Goal: Check status: Check status

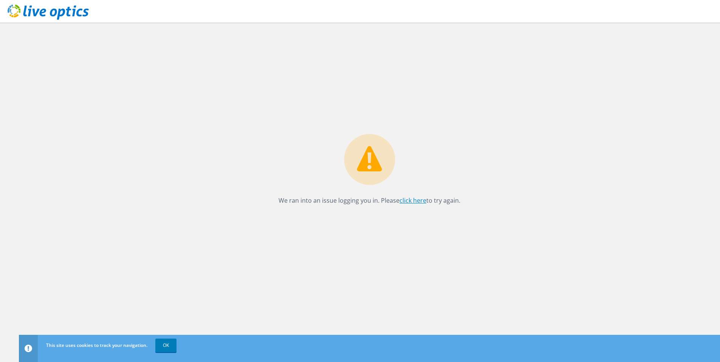
click at [409, 202] on link "click here" at bounding box center [412, 200] width 27 height 8
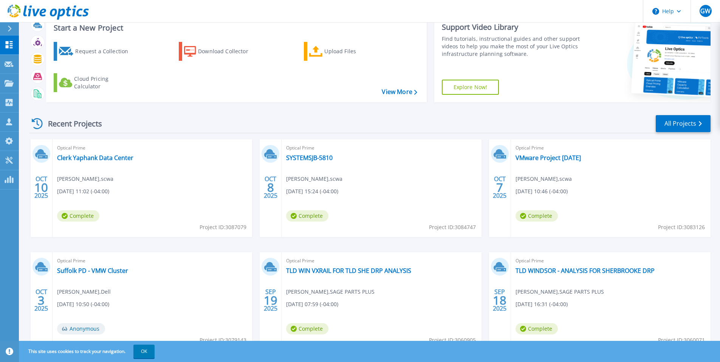
scroll to position [38, 0]
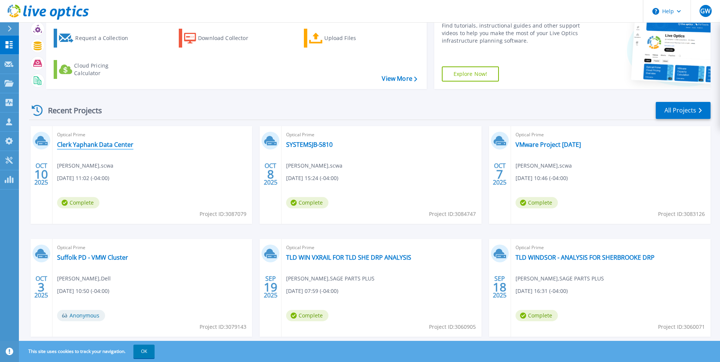
click at [112, 145] on link "Clerk Yaphank Data Center" at bounding box center [95, 145] width 76 height 8
click at [303, 144] on link "SYSTEMSJB-5810" at bounding box center [309, 145] width 46 height 8
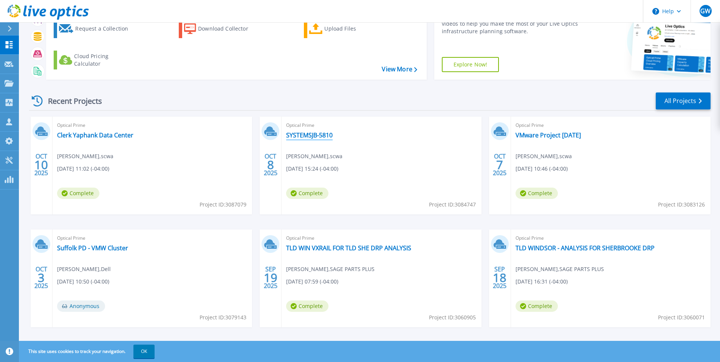
scroll to position [56, 0]
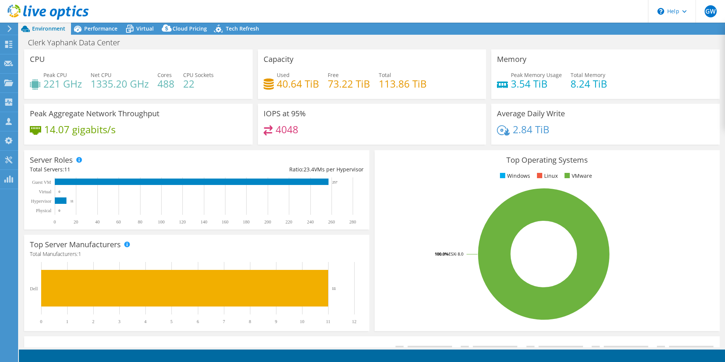
select select "USD"
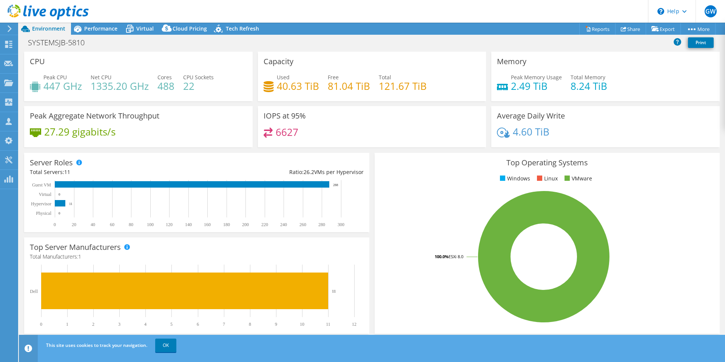
select select "USD"
